Goal: Task Accomplishment & Management: Manage account settings

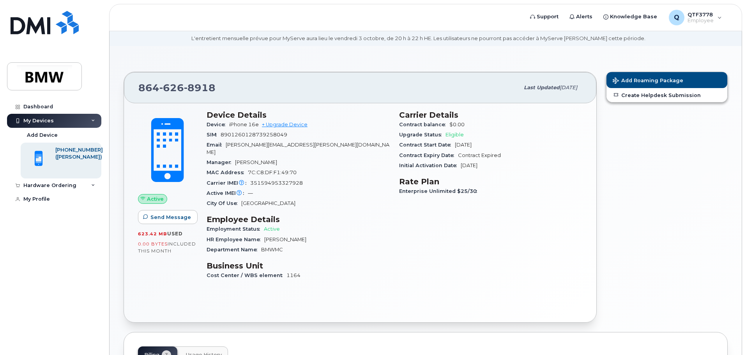
scroll to position [39, 0]
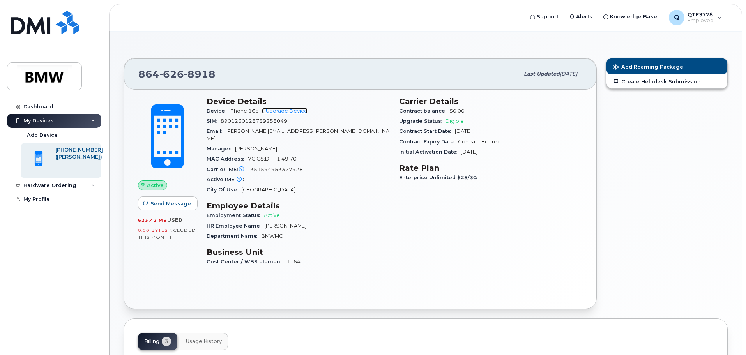
click at [281, 112] on link "+ Upgrade Device" at bounding box center [285, 111] width 46 height 6
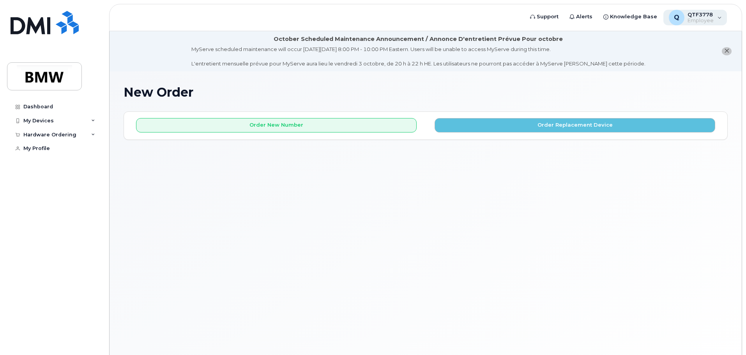
click at [706, 14] on span "QTF3778" at bounding box center [700, 14] width 26 height 6
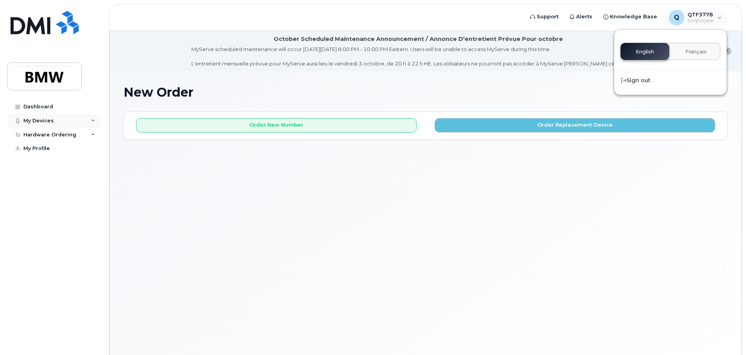
click at [69, 121] on div "My Devices" at bounding box center [54, 121] width 94 height 14
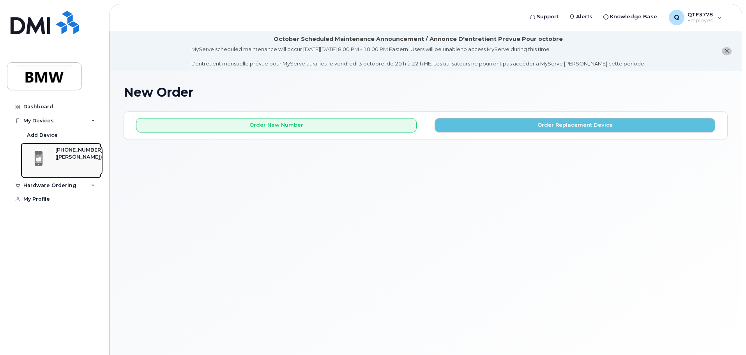
click at [72, 151] on div "[PHONE_NUMBER]" at bounding box center [79, 150] width 48 height 7
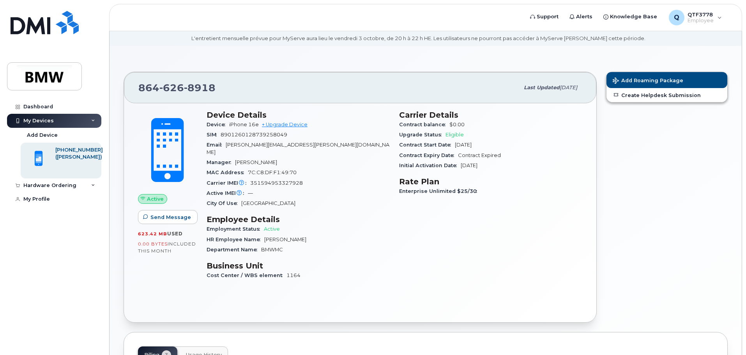
scroll to position [39, 0]
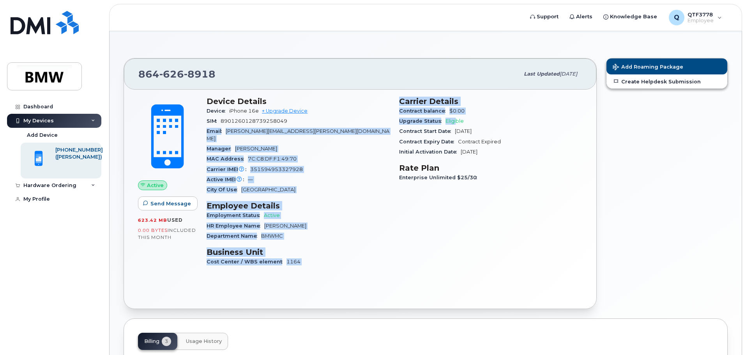
drag, startPoint x: 442, startPoint y: 120, endPoint x: 378, endPoint y: 118, distance: 63.6
click at [378, 118] on div "Device Details Device iPhone 16e + Upgrade Device SIM [TECHNICAL_ID] Email [PER…" at bounding box center [394, 185] width 385 height 186
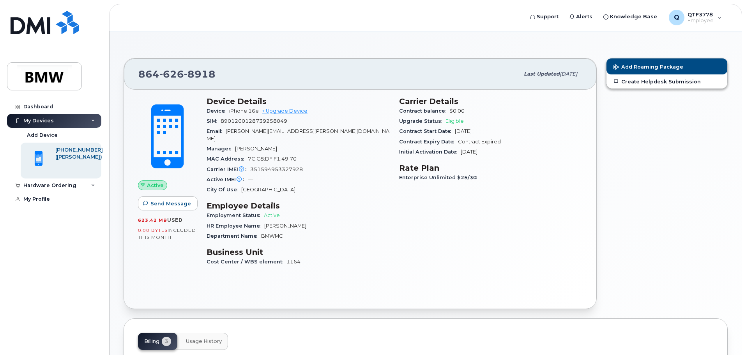
click at [474, 127] on div "Contract Start Date [DATE]" at bounding box center [490, 131] width 183 height 10
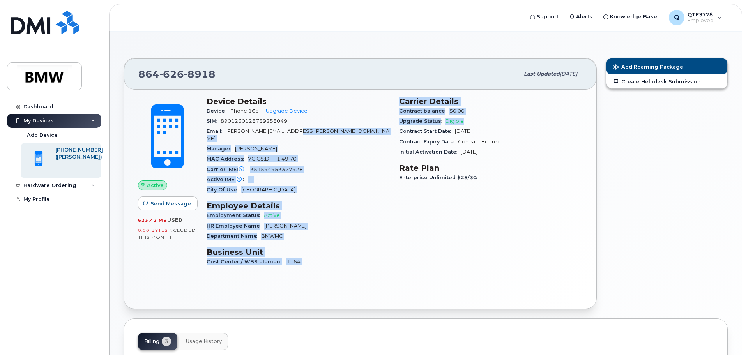
drag, startPoint x: 394, startPoint y: 130, endPoint x: 384, endPoint y: 131, distance: 10.6
click at [384, 131] on div "Device Details Device iPhone 16e + Upgrade Device SIM [TECHNICAL_ID] Email [PER…" at bounding box center [394, 185] width 385 height 186
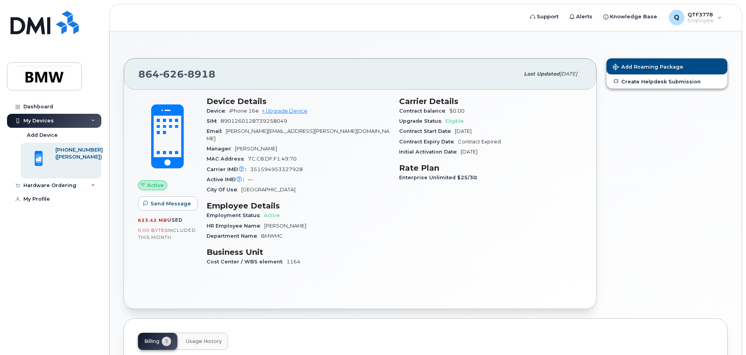
click at [425, 142] on span "Contract Expiry Date" at bounding box center [428, 142] width 59 height 6
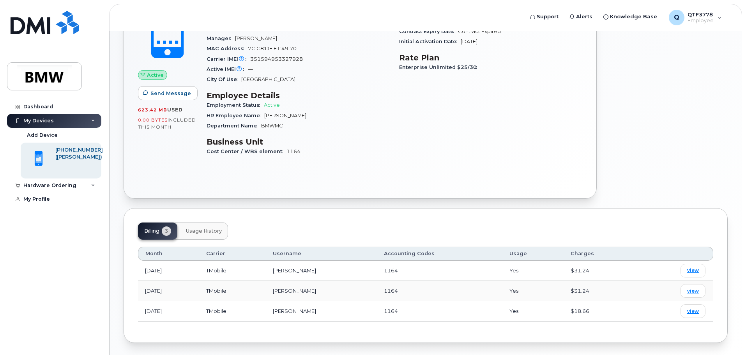
scroll to position [130, 0]
